Goal: Task Accomplishment & Management: Complete application form

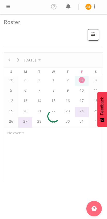
click at [8, 5] on span at bounding box center [8, 6] width 6 height 6
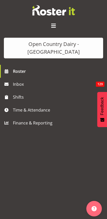
click at [18, 106] on span "Time & Attendance" at bounding box center [55, 110] width 84 height 8
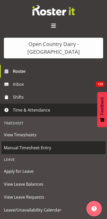
click at [9, 144] on span "Manual Timesheet Entry" at bounding box center [53, 148] width 99 height 8
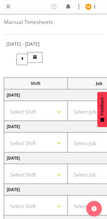
select select "78954"
select select "78987"
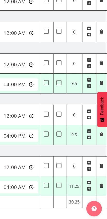
scroll to position [0, 258]
click at [4, 84] on input "16:00:00" at bounding box center [14, 84] width 47 height 12
type input "15:00:00"
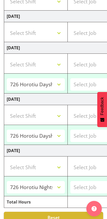
scroll to position [200, 0]
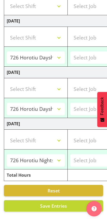
click at [57, 206] on span "Save Entries" at bounding box center [53, 206] width 27 height 6
select select "78954"
select select "78987"
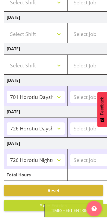
select select "78954"
type input "06:30:00"
type input "15:00:00"
select select "78954"
select select "78987"
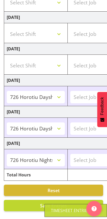
scroll to position [140, 0]
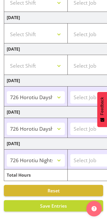
click at [64, 203] on span "Save Entries" at bounding box center [53, 206] width 27 height 6
click at [58, 206] on span "Save Entries" at bounding box center [53, 206] width 27 height 6
click at [60, 207] on span "Save Entries" at bounding box center [53, 206] width 27 height 6
